Goal: Navigation & Orientation: Find specific page/section

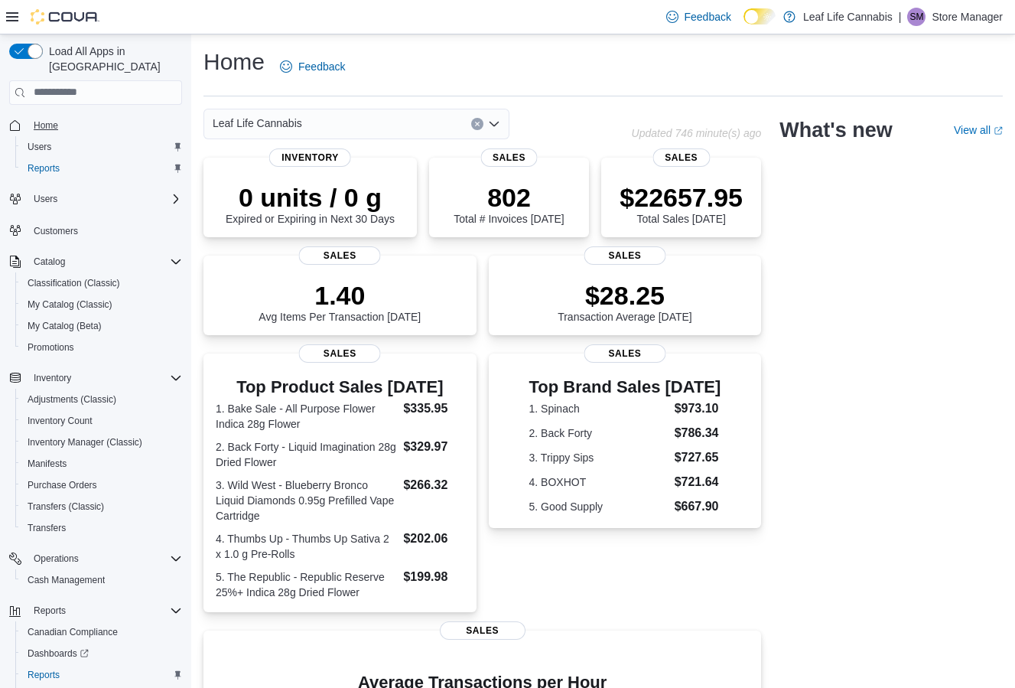
click at [54, 119] on span "Home" at bounding box center [46, 125] width 24 height 12
